Goal: Task Accomplishment & Management: Use online tool/utility

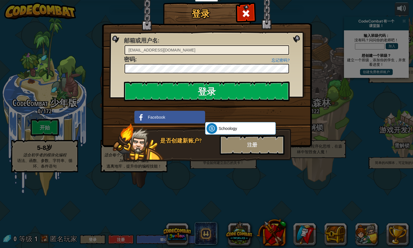
select select "zh-HANS"
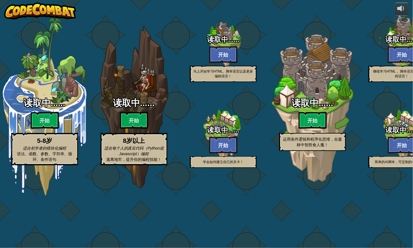
select select "zh-HANS"
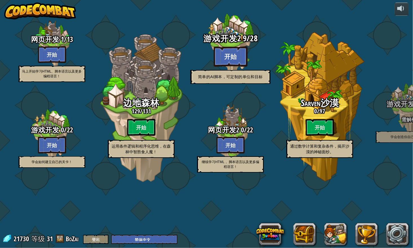
click at [234, 67] on btn "开始" at bounding box center [231, 56] width 34 height 20
select select "zh-HANS"
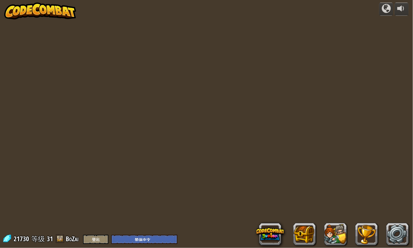
select select "zh-HANS"
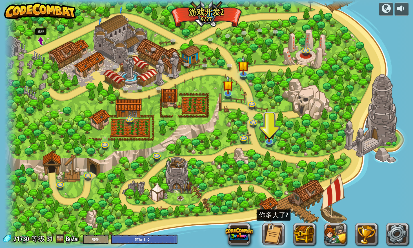
click at [43, 40] on span at bounding box center [41, 41] width 8 height 8
select select "zh-HANS"
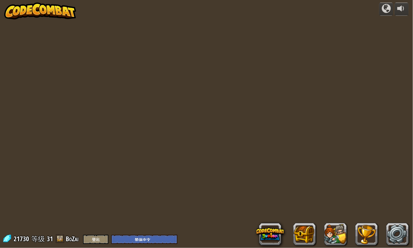
select select "zh-HANS"
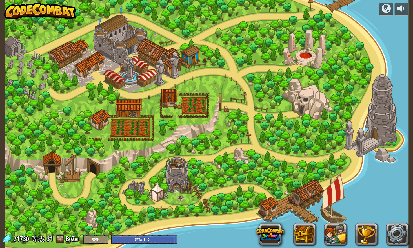
select select "zh-HANS"
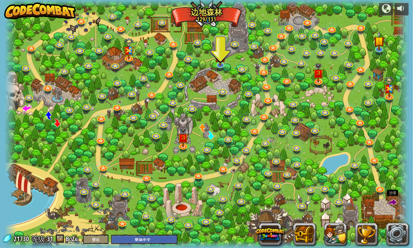
click at [394, 201] on span at bounding box center [392, 203] width 8 height 8
select select "zh-HANS"
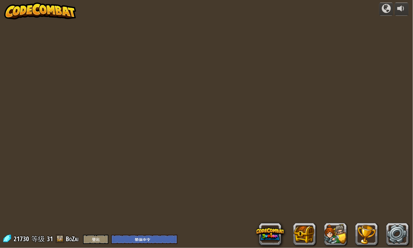
select select "zh-HANS"
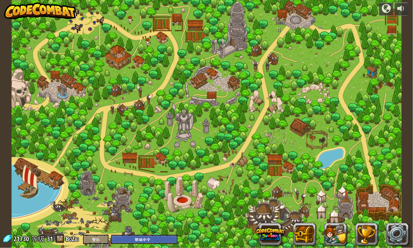
select select "zh-HANS"
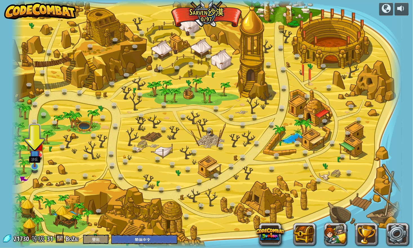
click at [37, 164] on img at bounding box center [35, 156] width 10 height 24
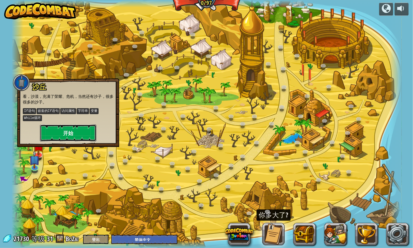
click at [58, 132] on button "开始" at bounding box center [68, 133] width 56 height 17
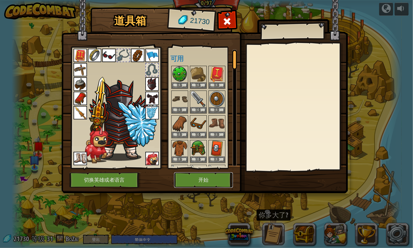
click at [204, 180] on button "开始" at bounding box center [203, 180] width 59 height 15
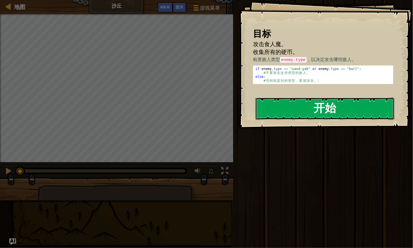
click at [276, 110] on button "开始" at bounding box center [324, 109] width 139 height 22
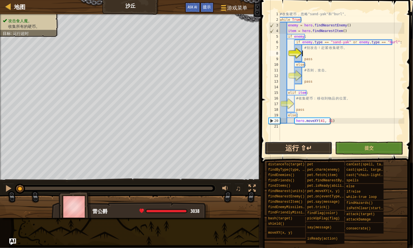
click at [288, 147] on button "运行 ⇧↵" at bounding box center [299, 148] width 68 height 13
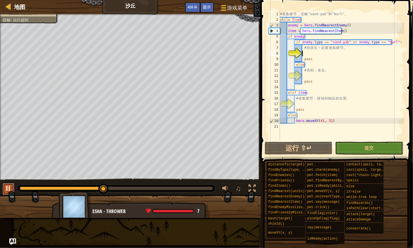
click at [11, 188] on div at bounding box center [8, 188] width 7 height 7
click at [280, 77] on div "12" at bounding box center [274, 76] width 11 height 6
type textarea "pass"
click at [302, 74] on div "# 收 集 硬 币 ， 忽 略 "sand-yak" 和 "burl" 。 while True : enemy = hero . findNearestEn…" at bounding box center [342, 81] width 126 height 141
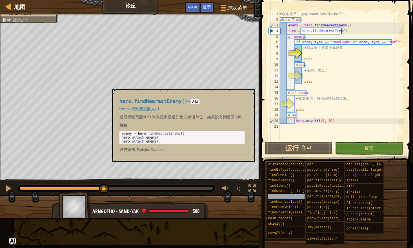
click at [294, 197] on span "findNearestEnemy()" at bounding box center [286, 197] width 37 height 4
type textarea "hero.attack(enemy)"
drag, startPoint x: 121, startPoint y: 138, endPoint x: 155, endPoint y: 138, distance: 34.1
click at [155, 138] on div "enemy = hero . findNearestEnemy ( ) hero . attack ( enemy ) hero . attack ( ene…" at bounding box center [182, 142] width 123 height 20
drag, startPoint x: 155, startPoint y: 138, endPoint x: 145, endPoint y: 138, distance: 10.1
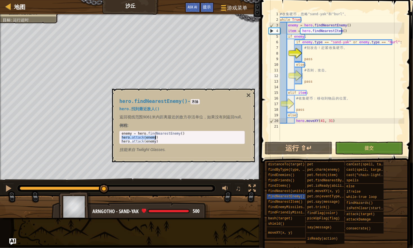
click at [304, 75] on div "# 收 集 硬 币 ， 忽 略 "sand-yak" 和 "burl" 。 while True : enemy = hero . findNearestEn…" at bounding box center [342, 81] width 126 height 141
paste textarea "hero.attack(enemy)"
type textarea "hero.attack(enemy)"
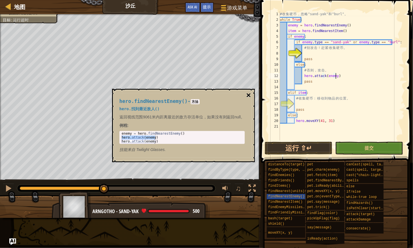
click at [247, 94] on button "×" at bounding box center [248, 96] width 5 height 8
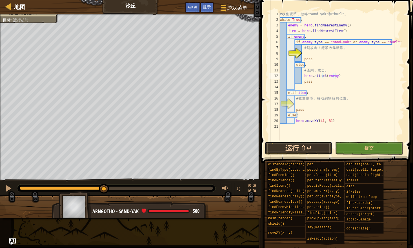
click at [288, 143] on button "运行 ⇧↵" at bounding box center [299, 148] width 68 height 13
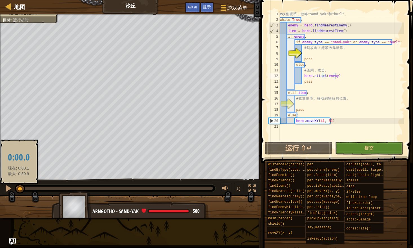
drag, startPoint x: 161, startPoint y: 186, endPoint x: 19, endPoint y: 194, distance: 142.2
click at [19, 194] on div at bounding box center [20, 189] width 10 height 10
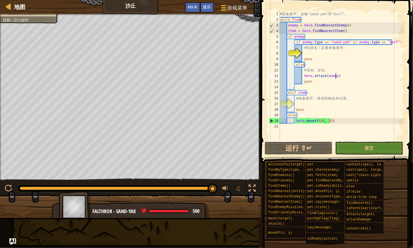
click at [302, 54] on div "# 收 集 硬 币 ， 忽 略 "sand-yak" 和 "burl" 。 while True : enemy = hero . findNearestEn…" at bounding box center [342, 81] width 126 height 141
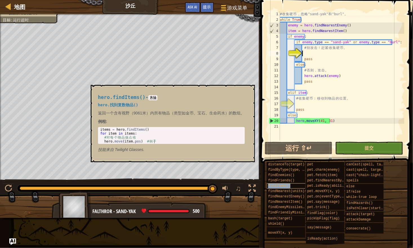
click at [280, 185] on span "findItems()" at bounding box center [279, 186] width 22 height 4
type textarea "hero.move(item.pos) # 例子"
drag, startPoint x: 103, startPoint y: 141, endPoint x: 143, endPoint y: 142, distance: 40.0
click at [143, 142] on div "items = hero . findItems ( ) for item in items : # 对 每 个 物 品 做 点 啥 hero . move …" at bounding box center [171, 140] width 144 height 24
drag, startPoint x: 143, startPoint y: 142, endPoint x: 134, endPoint y: 143, distance: 9.3
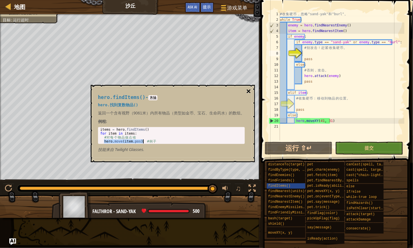
click at [248, 90] on button "×" at bounding box center [248, 92] width 5 height 8
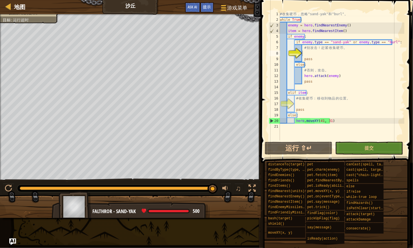
click at [303, 54] on div "# 收 集 硬 币 ， 忽 略 "sand-yak" 和 "burl" 。 while True : enemy = hero . findNearestEn…" at bounding box center [342, 81] width 126 height 141
paste textarea "hero.move(item.pos)"
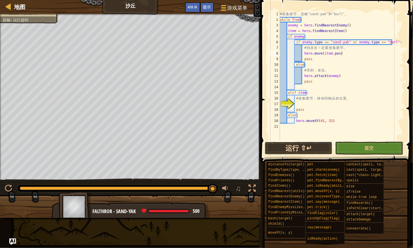
click at [319, 148] on button "运行 ⇧↵" at bounding box center [299, 148] width 68 height 13
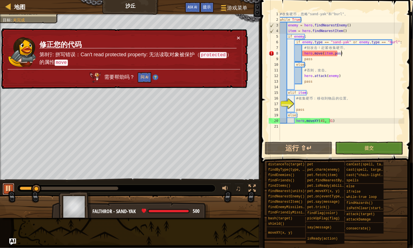
click at [10, 189] on div at bounding box center [8, 188] width 7 height 7
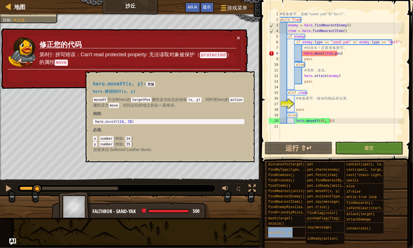
click at [293, 231] on div "moveXY(x, y)" at bounding box center [287, 233] width 41 height 11
click at [339, 54] on div "# 收 集 硬 币 ， 忽 略 "sand-yak" 和 "burl" 。 while True : enemy = hero . findNearestEn…" at bounding box center [342, 81] width 126 height 141
click at [239, 36] on button "×" at bounding box center [238, 38] width 3 height 6
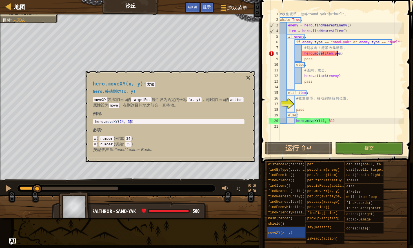
click at [328, 54] on div "# 收 集 硬 币 ， 忽 略 "sand-yak" 和 "burl" 。 while True : enemy = hero . findNearestEn…" at bounding box center [342, 81] width 126 height 141
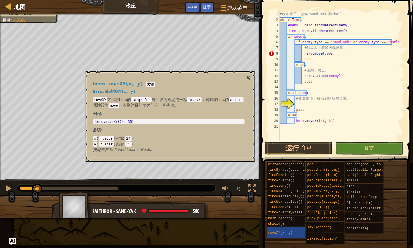
click at [253, 79] on div "hero.moveXY(x, y) - 方法 hero.移动到XY(x, y) moveXY 方法将hero的 targetPos 属性设为给定的坐标 (x,…" at bounding box center [170, 117] width 169 height 91
click at [249, 76] on button "×" at bounding box center [248, 78] width 5 height 8
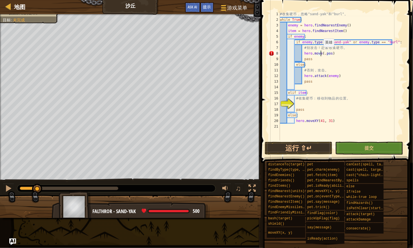
click at [320, 52] on div "# 收 集 硬 币 ， 忽 略 "sand-yak" 和 "burl" 。 while True : enemy = hero . findNearestEn…" at bounding box center [342, 81] width 126 height 141
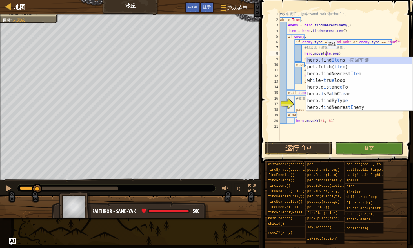
scroll to position [3, 4]
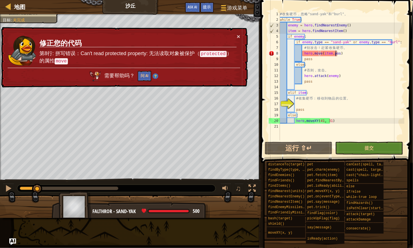
click at [335, 54] on div "# 收 集 硬 币 ， 忽 略 "sand-yak" 和 "burl" 。 while True : enemy = hero . findNearestEn…" at bounding box center [342, 81] width 126 height 141
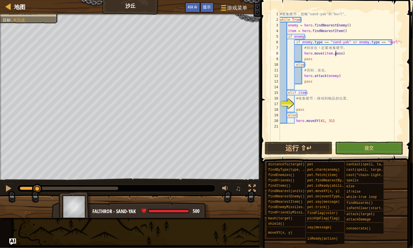
click at [335, 54] on div "# 收 集 硬 币 ， 忽 略 "sand-yak" 和 "burl" 。 while True : enemy = hero . findNearestEn…" at bounding box center [342, 81] width 126 height 141
click at [340, 53] on div "# 收 集 硬 币 ， 忽 略 "sand-yak" 和 "burl" 。 while True : enemy = hero . findNearestEn…" at bounding box center [342, 81] width 126 height 141
click at [305, 148] on button "运行 ⇧↵" at bounding box center [299, 148] width 68 height 13
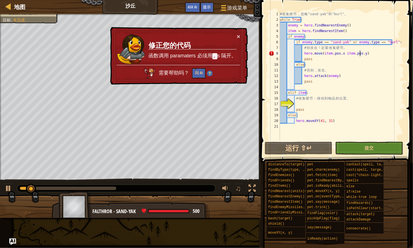
click at [340, 52] on div "# 收 集 硬 币 ， 忽 略 "sand-yak" 和 "burl" 。 while True : enemy = hero . findNearestEn…" at bounding box center [342, 81] width 126 height 141
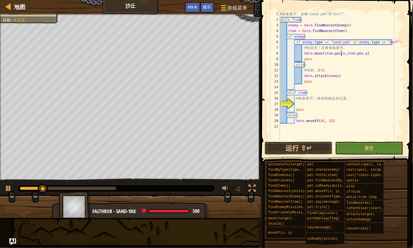
scroll to position [3, 5]
click at [274, 145] on button "运行 ⇧↵" at bounding box center [299, 148] width 68 height 13
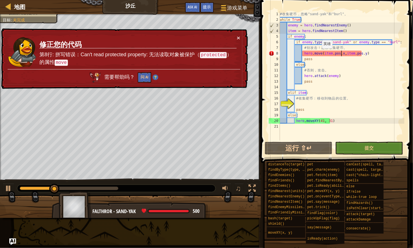
click at [319, 54] on div "# 收 集 硬 币 ， 忽 略 "sand-yak" 和 "burl" 。 while True : enemy = hero . findNearestEn…" at bounding box center [342, 81] width 126 height 141
click at [320, 60] on div "# 收 集 硬 币 ， 忽 略 "sand-yak" 和 "burl" 。 while True : enemy = hero . findNearestEn…" at bounding box center [342, 81] width 126 height 141
click at [318, 52] on div "# 收 集 硬 币 ， 忽 略 "sand-yak" 和 "burl" 。 while True : enemy = hero . findNearestEn…" at bounding box center [342, 81] width 126 height 141
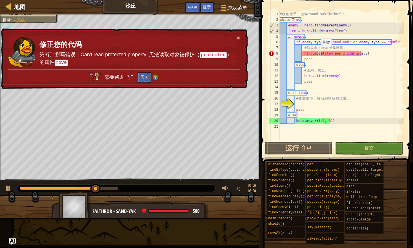
click at [239, 40] on button "×" at bounding box center [238, 38] width 3 height 6
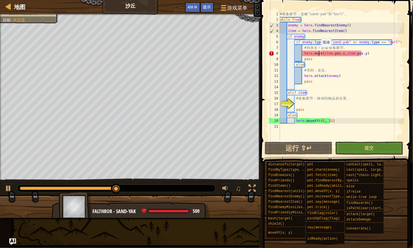
click at [21, 15] on div at bounding box center [130, 14] width 261 height 1
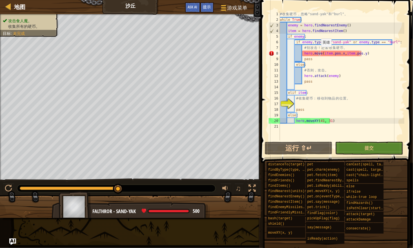
click at [30, 18] on li "攻击食人魔。" at bounding box center [28, 21] width 51 height 6
click at [38, 19] on div "攻击食人魔。 收集所有的硬币。 目标 : 未完成" at bounding box center [26, 10] width 65 height 26
click at [319, 52] on div "# 收 集 硬 币 ， 忽 略 "sand-yak" 和 "burl" 。 while True : enemy = hero . findNearestEn…" at bounding box center [342, 81] width 126 height 141
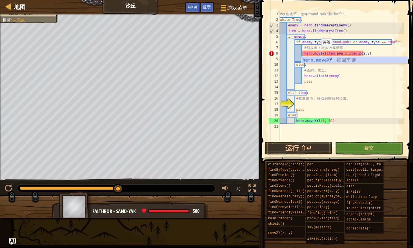
scroll to position [3, 3]
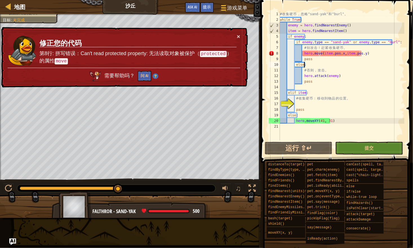
click at [326, 63] on div "# 收 集 硬 币 ， 忽 略 "sand-yak" 和 "burl" 。 while True : enemy = hero . findNearestEn…" at bounding box center [342, 81] width 126 height 141
click at [319, 54] on div "# 收 集 硬 币 ， 忽 略 "sand-yak" 和 "burl" 。 while True : enemy = hero . findNearestEn…" at bounding box center [342, 81] width 126 height 141
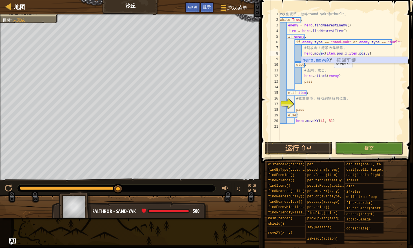
click at [326, 59] on div "hero.moveX Y 按 回 车 键" at bounding box center [354, 67] width 107 height 20
click at [324, 52] on div "# 收 集 硬 币 ， 忽 略 "sand-yak" 和 "burl" 。 while True : enemy = hero . findNearestEn…" at bounding box center [342, 76] width 126 height 130
click at [327, 53] on div "# 收 集 硬 币 ， 忽 略 "sand-yak" 和 "burl" 。 while True : enemy = hero . findNearestEn…" at bounding box center [342, 81] width 126 height 141
click at [330, 54] on div "# 收 集 硬 币 ， 忽 略 "sand-yak" 和 "burl" 。 while True : enemy = hero . findNearestEn…" at bounding box center [342, 81] width 126 height 141
click at [326, 53] on div "# 收 集 硬 币 ， 忽 略 "sand-yak" 和 "burl" 。 while True : enemy = hero . findNearestEn…" at bounding box center [342, 81] width 126 height 141
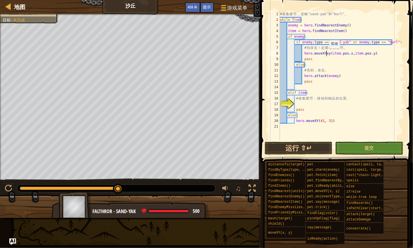
click at [326, 54] on div "# 收 集 硬 币 ， 忽 略 "sand-yak" 和 "burl" 。 while True : enemy = hero . findNearestEn…" at bounding box center [342, 81] width 126 height 141
type textarea "hero.moveXY(item.pos.x,item.pos.y)"
click at [311, 147] on button "运行 ⇧↵" at bounding box center [299, 148] width 68 height 13
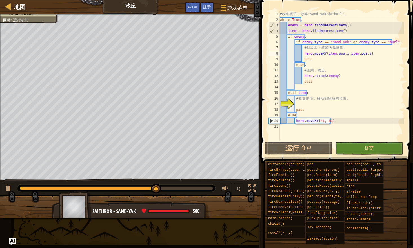
click at [296, 104] on div "# 收 集 硬 币 ， 忽 略 "sand-yak" 和 "burl" 。 while True : enemy = hero . findNearestEn…" at bounding box center [342, 81] width 126 height 141
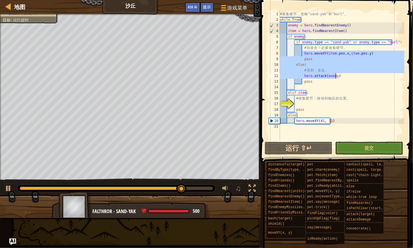
drag, startPoint x: 302, startPoint y: 52, endPoint x: 370, endPoint y: 63, distance: 68.6
click at [354, 74] on div "# 收 集 硬 币 ， 忽 略 "sand-yak" 和 "burl" 。 while True : enemy = hero . findNearestEn…" at bounding box center [342, 81] width 126 height 141
click at [366, 76] on div "# 收 集 硬 币 ， 忽 略 "sand-yak" 和 "burl" 。 while True : enemy = hero . findNearestEn…" at bounding box center [342, 76] width 126 height 130
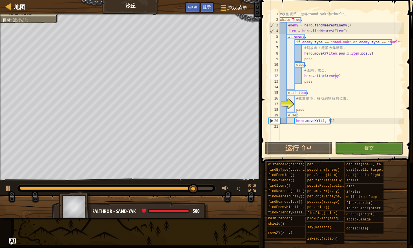
click at [302, 54] on div "# 收 集 硬 币 ， 忽 略 "sand-yak" 和 "burl" 。 while True : enemy = hero . findNearestEn…" at bounding box center [342, 81] width 126 height 141
type textarea "hero.moveXY(item.pos.x,item.pos.y)"
drag, startPoint x: 302, startPoint y: 54, endPoint x: 366, endPoint y: 55, distance: 64.2
click at [366, 55] on div "# 收 集 硬 币 ， 忽 略 "sand-yak" 和 "burl" 。 while True : enemy = hero . findNearestEn…" at bounding box center [342, 81] width 126 height 141
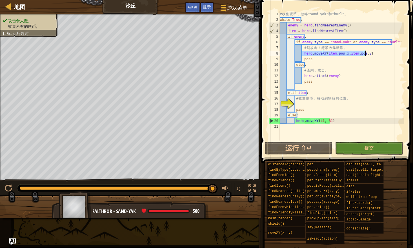
click at [298, 103] on div "# 收 集 硬 币 ， 忽 略 "sand-yak" 和 "burl" 。 while True : enemy = hero . findNearestEn…" at bounding box center [342, 81] width 126 height 141
paste textarea "hero.moveXY(item.pos.x,item.pos.y)"
type textarea "hero.moveXY(item.pos.x,item.pos.y)"
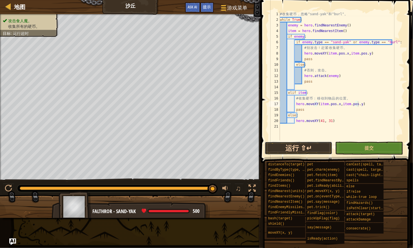
click at [311, 144] on button "运行 ⇧↵" at bounding box center [299, 148] width 68 height 13
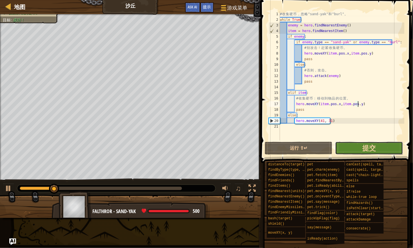
click at [351, 147] on button "提交" at bounding box center [369, 148] width 68 height 13
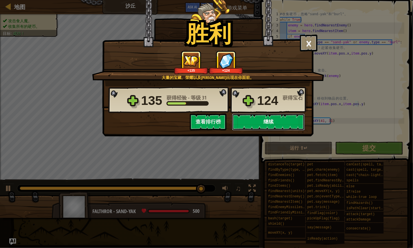
click at [258, 121] on button "继续" at bounding box center [268, 122] width 73 height 17
select select "zh-HANS"
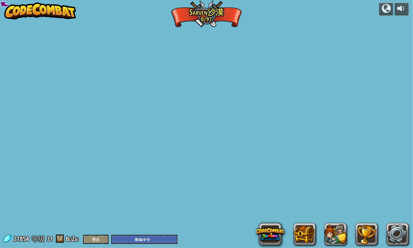
select select "zh-HANS"
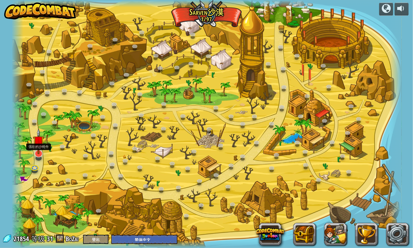
click at [39, 152] on img at bounding box center [38, 142] width 11 height 26
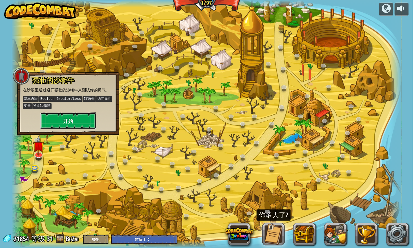
click at [53, 122] on button "开始" at bounding box center [68, 121] width 56 height 17
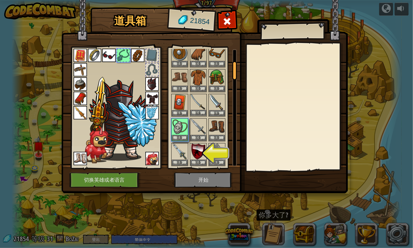
scroll to position [77, 0]
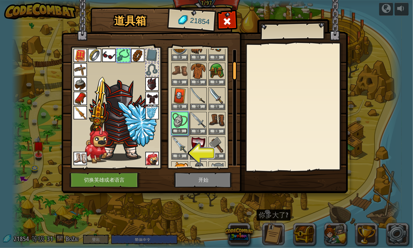
click at [182, 130] on button "装备" at bounding box center [180, 131] width 16 height 6
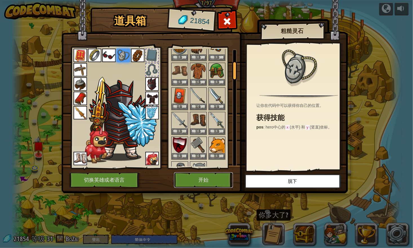
click at [216, 180] on button "开始" at bounding box center [203, 180] width 59 height 15
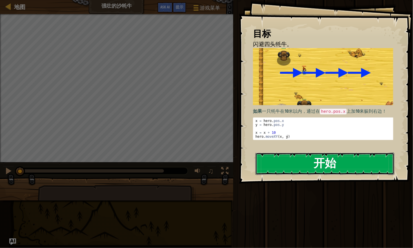
click at [321, 159] on button "开始" at bounding box center [324, 164] width 139 height 22
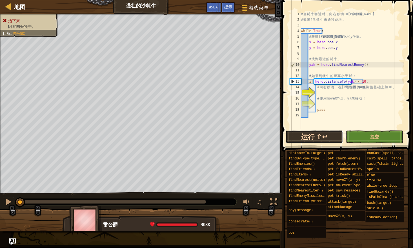
click at [335, 137] on button "运行 ⇧↵" at bounding box center [314, 137] width 57 height 13
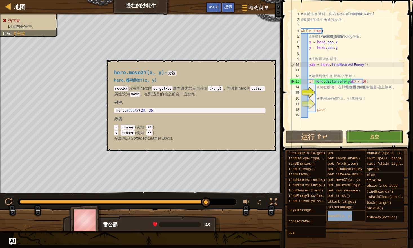
click at [334, 218] on span "moveXY(x, y)" at bounding box center [340, 217] width 24 height 4
type textarea "hero.moveXY(24, 35)"
drag, startPoint x: 115, startPoint y: 109, endPoint x: 170, endPoint y: 114, distance: 55.2
click at [170, 114] on div "hero.moveXY(x, y) - 方法 hero.移动到XY(x, y) moveXY 方法将hero的 targetPos 属性设为给定的坐标 (x,…" at bounding box center [189, 106] width 159 height 82
drag, startPoint x: 170, startPoint y: 114, endPoint x: 143, endPoint y: 110, distance: 27.1
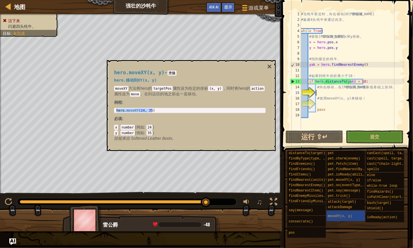
click at [318, 92] on div "# 当 牦 牛 靠 近 时 ， 向 右 移 动 10 米 来 躲 避 。 # 躲 避 4 头 牦 牛 来 通 过 此 关 。 while True : # 获…" at bounding box center [352, 76] width 104 height 130
paste textarea "hero.moveXY(24, 35)"
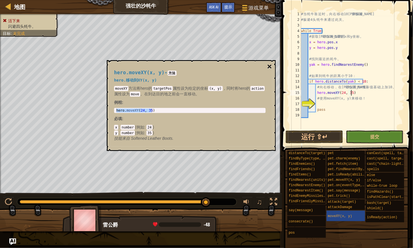
click at [270, 65] on button "×" at bounding box center [269, 67] width 5 height 8
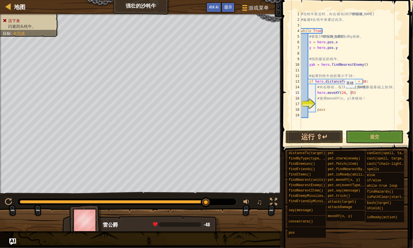
click at [342, 93] on div "# 当 牦 牛 靠 近 时 ， 向 右 移 动 10 米 来 躲 避 。 # 躲 避 4 头 牦 牛 来 通 过 此 关 。 while True : # 获…" at bounding box center [352, 76] width 104 height 130
click at [347, 92] on div "# 当 牦 牛 靠 近 时 ， 向 右 移 动 10 米 来 躲 避 。 # 躲 避 4 头 牦 牛 来 通 过 此 关 。 while True : # 获…" at bounding box center [352, 76] width 104 height 130
click at [341, 92] on div "# 当 牦 牛 靠 近 时 ， 向 右 移 动 10 米 来 躲 避 。 # 躲 避 4 头 牦 牛 来 通 过 此 关 。 while True : # 获…" at bounding box center [352, 76] width 104 height 130
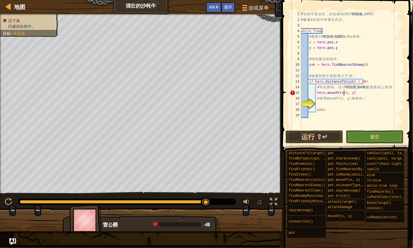
type textarea "hero.moveXY(x+10, y)"
click at [317, 103] on div "# 当 牦 牛 靠 近 时 ， 向 右 移 动 10 米 来 躲 避 。 # 躲 避 4 头 牦 牛 来 通 过 此 关 。 while True : # 获…" at bounding box center [352, 76] width 104 height 130
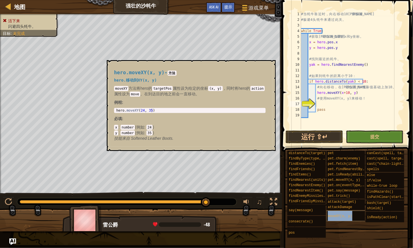
click at [337, 216] on span "moveXY(x, y)" at bounding box center [340, 217] width 24 height 4
type textarea "hero.moveXY(24, 35)"
drag, startPoint x: 116, startPoint y: 111, endPoint x: 152, endPoint y: 110, distance: 36.3
click at [152, 110] on div "hero . moveXY ( 24 , 35 )" at bounding box center [190, 115] width 150 height 12
drag, startPoint x: 152, startPoint y: 110, endPoint x: 137, endPoint y: 109, distance: 14.7
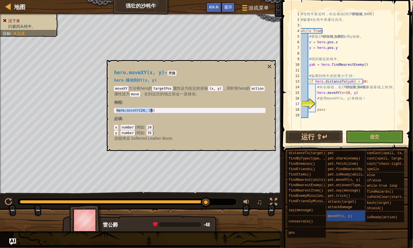
click at [272, 65] on div "hero.moveXY(x, y) - 方法 hero.移动到XY(x, y) moveXY 方法将hero的 targetPos 属性设为给定的坐标 (x,…" at bounding box center [191, 105] width 169 height 91
click at [269, 66] on button "×" at bounding box center [269, 67] width 5 height 8
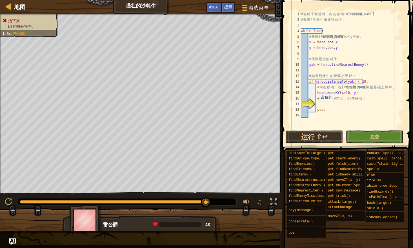
type textarea "pass"
click at [317, 107] on div "# 当 牦 牛 靠 近 时 ， 向 右 移 动 10 米 来 躲 避 。 # 躲 避 4 头 牦 牛 来 通 过 此 关 。 while True : # 获…" at bounding box center [352, 76] width 104 height 130
click at [317, 104] on div "# 当 牦 牛 靠 近 时 ， 向 右 移 动 10 米 来 躲 避 。 # 躲 避 4 头 牦 牛 来 通 过 此 关 。 while True : # 获…" at bounding box center [352, 76] width 104 height 130
paste textarea "hero.moveXY(24, 35)"
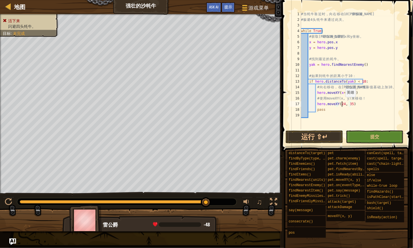
click at [342, 103] on div "# 当 牦 牛 靠 近 时 ， 向 右 移 动 10 米 来 躲 避 。 # 躲 避 4 头 牦 牛 来 通 过 此 关 。 while True : # 获…" at bounding box center [352, 76] width 104 height 130
click at [347, 103] on div "# 当 牦 牛 靠 近 时 ， 向 右 移 动 10 米 来 躲 避 。 # 躲 避 4 头 牦 牛 来 通 过 此 关 。 while True : # 获…" at bounding box center [352, 76] width 104 height 130
type textarea "hero.moveXY(x, y)"
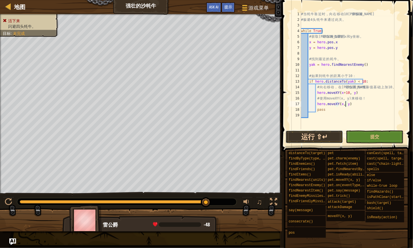
click at [330, 133] on button "运行 ⇧↵" at bounding box center [314, 137] width 57 height 13
